Goal: Task Accomplishment & Management: Manage account settings

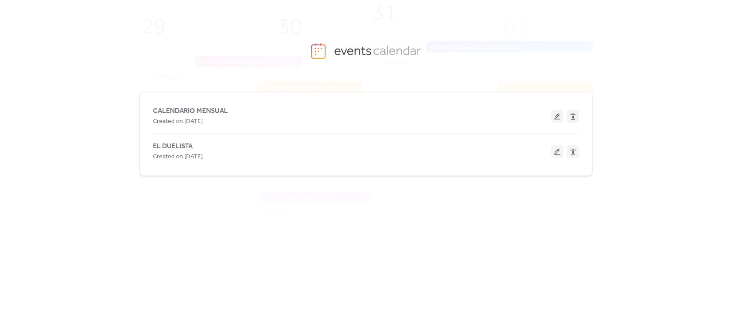
click at [186, 148] on span "EL DUELISTA" at bounding box center [173, 146] width 40 height 10
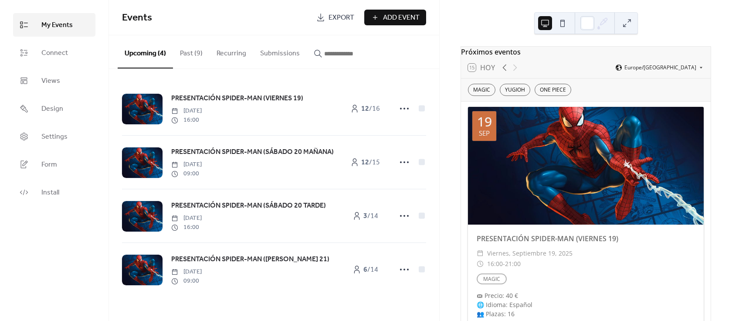
click at [191, 54] on button "Past (9)" at bounding box center [191, 51] width 37 height 32
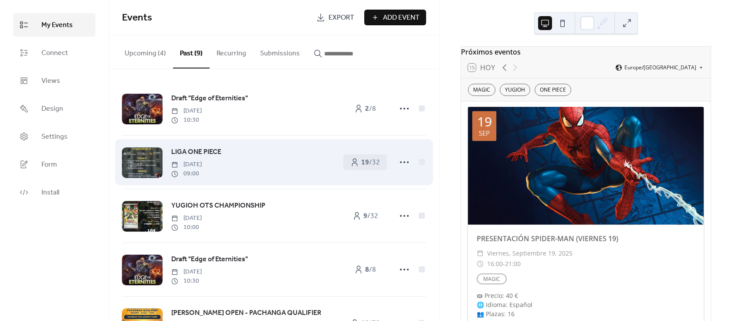
click at [196, 153] on span "LIGA ONE PIECE" at bounding box center [196, 152] width 50 height 10
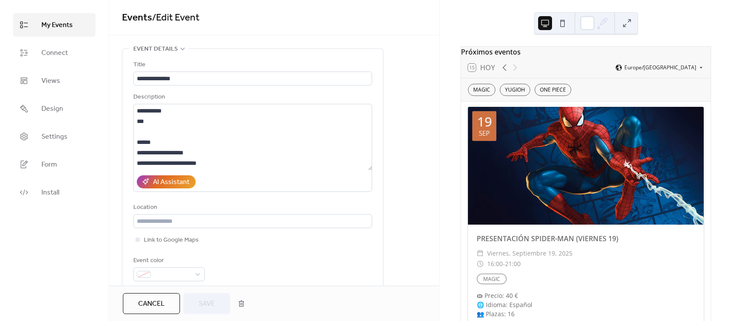
click at [79, 27] on link "My Events" at bounding box center [54, 25] width 82 height 24
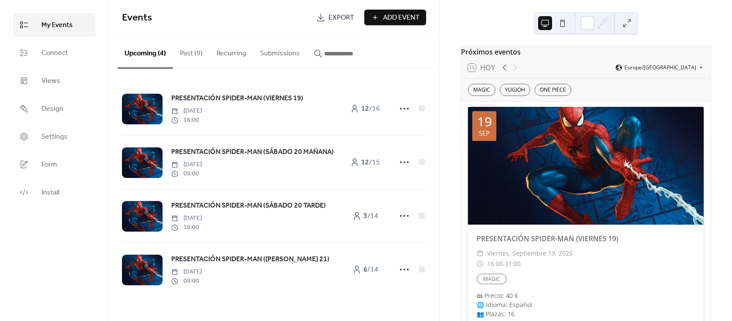
click at [182, 49] on button "Past (9)" at bounding box center [191, 51] width 37 height 32
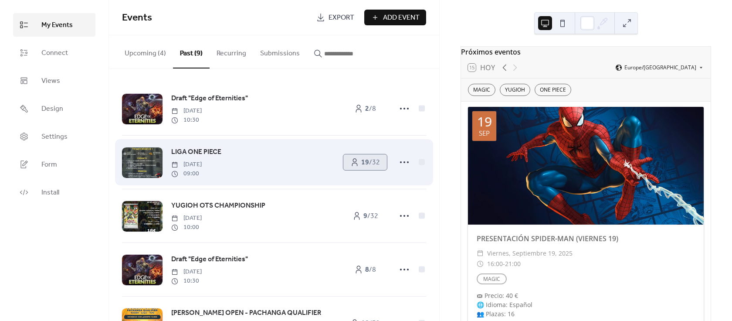
click at [369, 159] on span "19 / 32" at bounding box center [370, 162] width 19 height 10
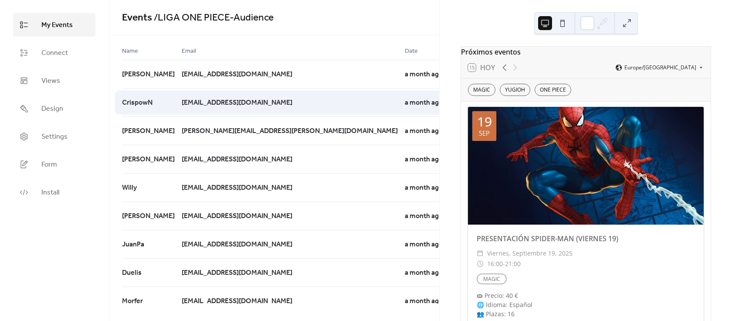
scroll to position [274, 0]
